Goal: Check status: Check status

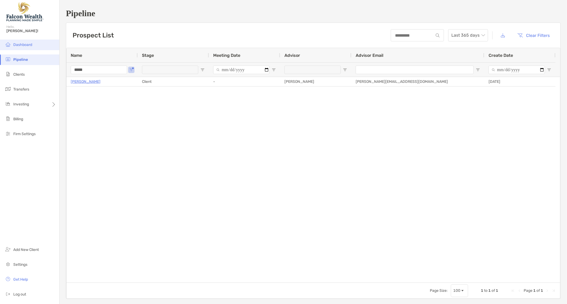
click at [20, 44] on span "Dashboard" at bounding box center [22, 45] width 19 height 5
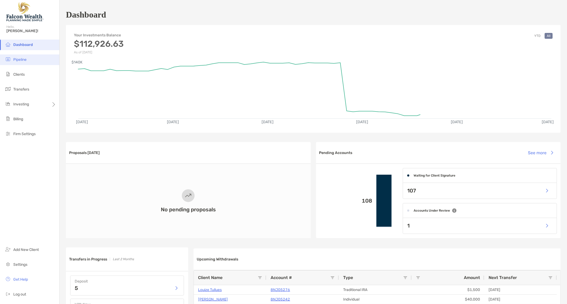
click at [16, 61] on span "Pipeline" at bounding box center [19, 59] width 13 height 5
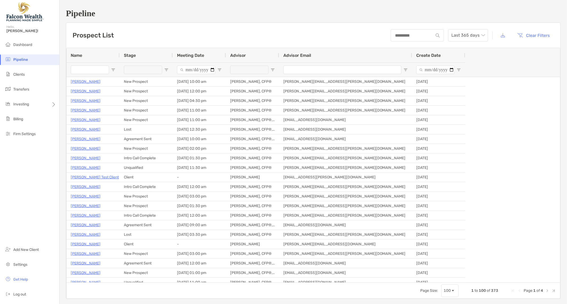
type input "*****"
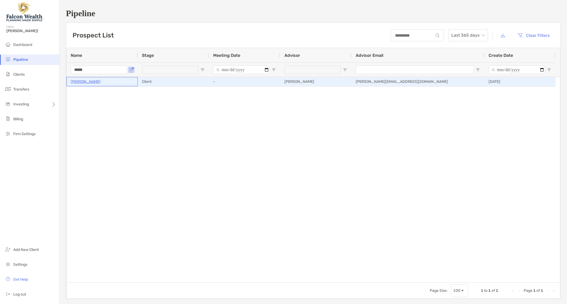
click at [86, 81] on p "[PERSON_NAME]" at bounding box center [86, 81] width 30 height 7
click at [88, 81] on p "[PERSON_NAME]" at bounding box center [86, 81] width 30 height 7
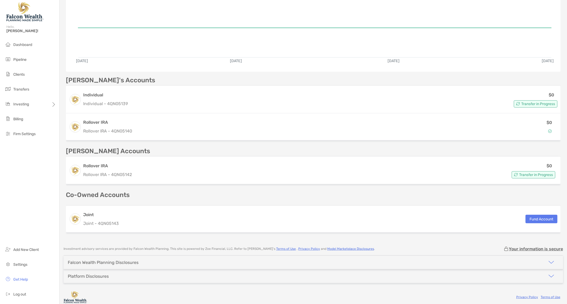
scroll to position [105, 0]
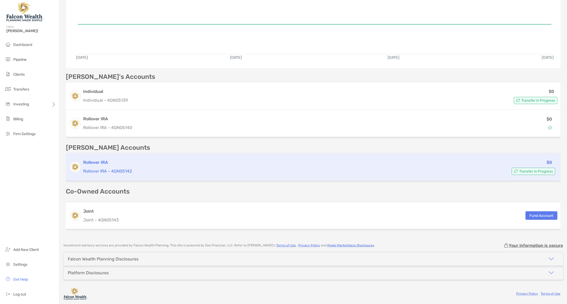
click at [108, 164] on h3 "Rollover IRA" at bounding box center [267, 162] width 369 height 6
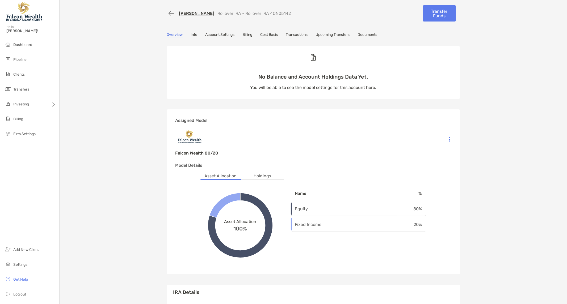
click at [107, 45] on div "[PERSON_NAME] Rollover IRA - Rollover IRA 4QN05142 Transfer Funds Overview Info…" at bounding box center [313, 183] width 507 height 367
click at [167, 16] on button "button" at bounding box center [171, 14] width 9 height 10
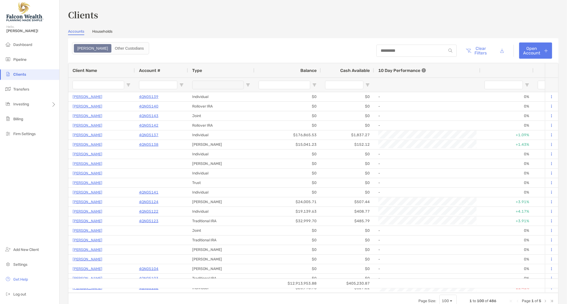
type input "**********"
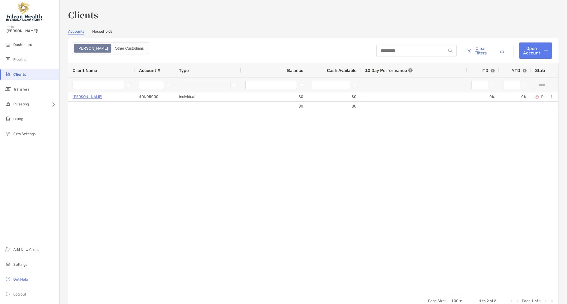
click at [92, 33] on div "Accounts Households" at bounding box center [313, 32] width 490 height 6
click at [104, 31] on link "Households" at bounding box center [102, 32] width 20 height 6
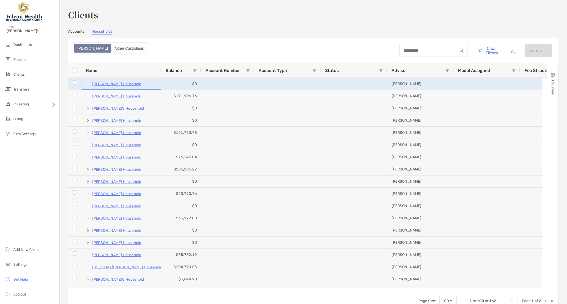
click at [134, 83] on p "[PERSON_NAME] Household" at bounding box center [116, 84] width 49 height 7
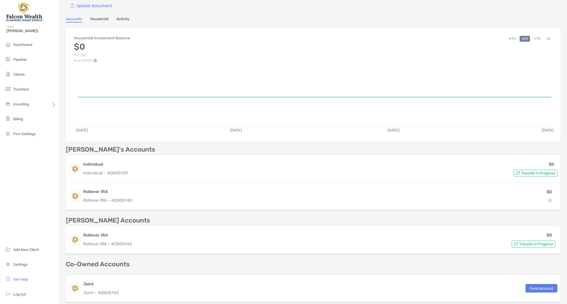
scroll to position [88, 0]
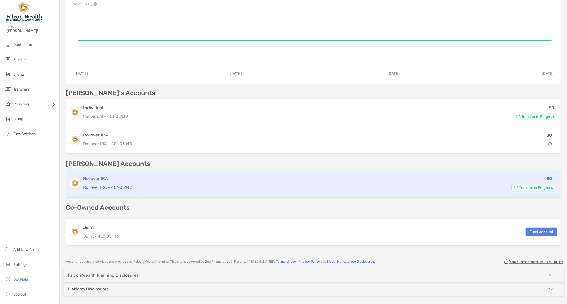
click at [540, 184] on div "Transfer in Progress" at bounding box center [533, 187] width 44 height 7
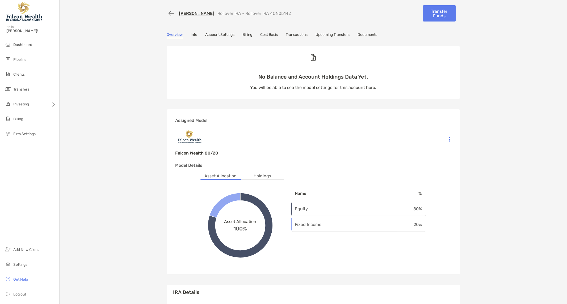
click at [458, 85] on div "Overview Info Account Settings Billing Cost Basis Transactions Upcoming Transfe…" at bounding box center [313, 199] width 303 height 335
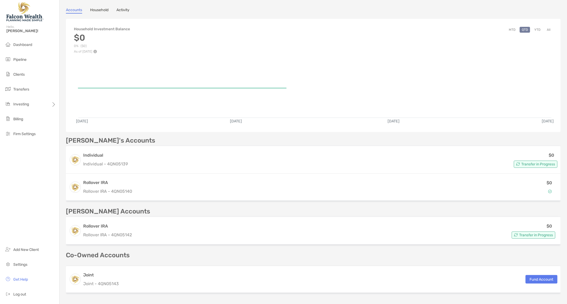
scroll to position [105, 0]
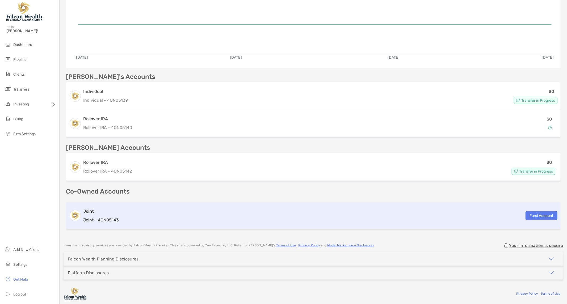
click at [132, 212] on div "Joint Joint - 4QN05143 Fund Account" at bounding box center [313, 215] width 494 height 27
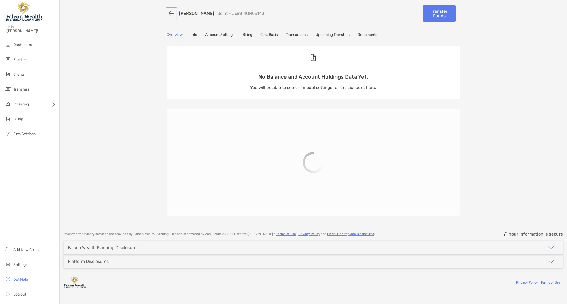
click at [171, 10] on button "button" at bounding box center [171, 14] width 9 height 10
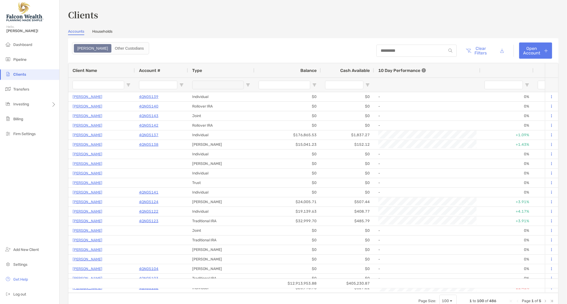
type input "**********"
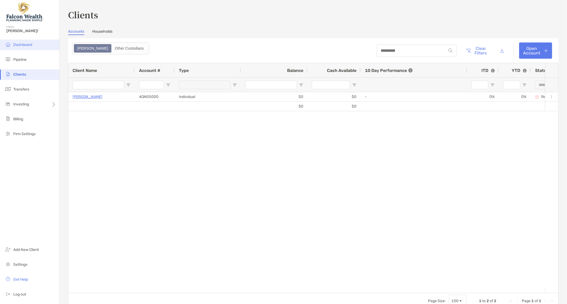
click at [25, 43] on span "Dashboard" at bounding box center [22, 45] width 19 height 5
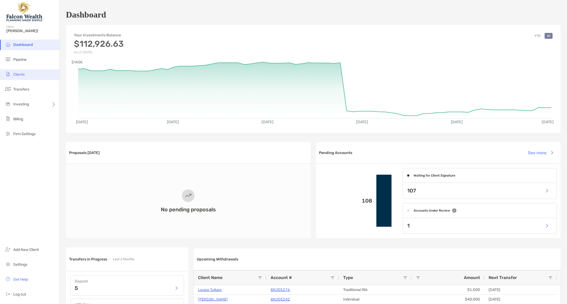
click at [10, 73] on img at bounding box center [8, 74] width 6 height 6
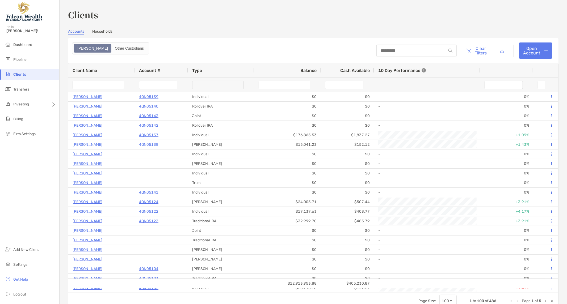
type input "**********"
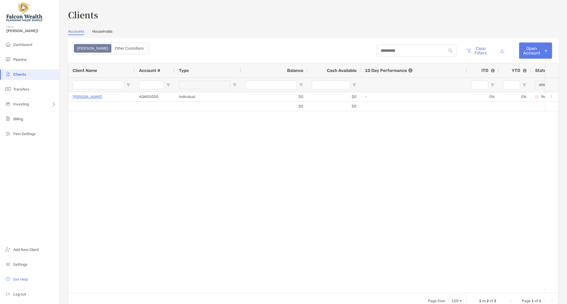
click at [109, 35] on link "Households" at bounding box center [102, 32] width 20 height 6
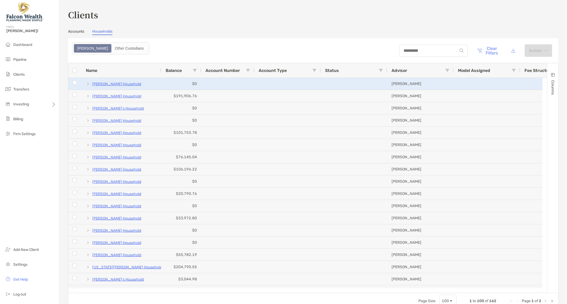
click at [123, 84] on p "[PERSON_NAME] Household" at bounding box center [116, 84] width 49 height 7
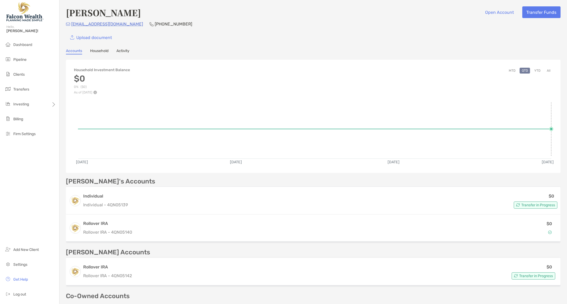
click at [498, 110] on rect at bounding box center [314, 127] width 473 height 51
click at [447, 38] on div "Upload document" at bounding box center [313, 38] width 494 height 12
click at [140, 41] on div "Upload document" at bounding box center [313, 38] width 494 height 12
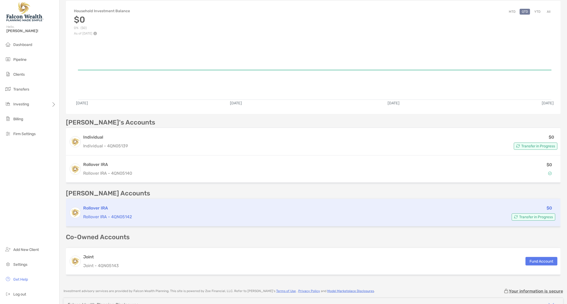
scroll to position [105, 0]
